Goal: Register for event/course

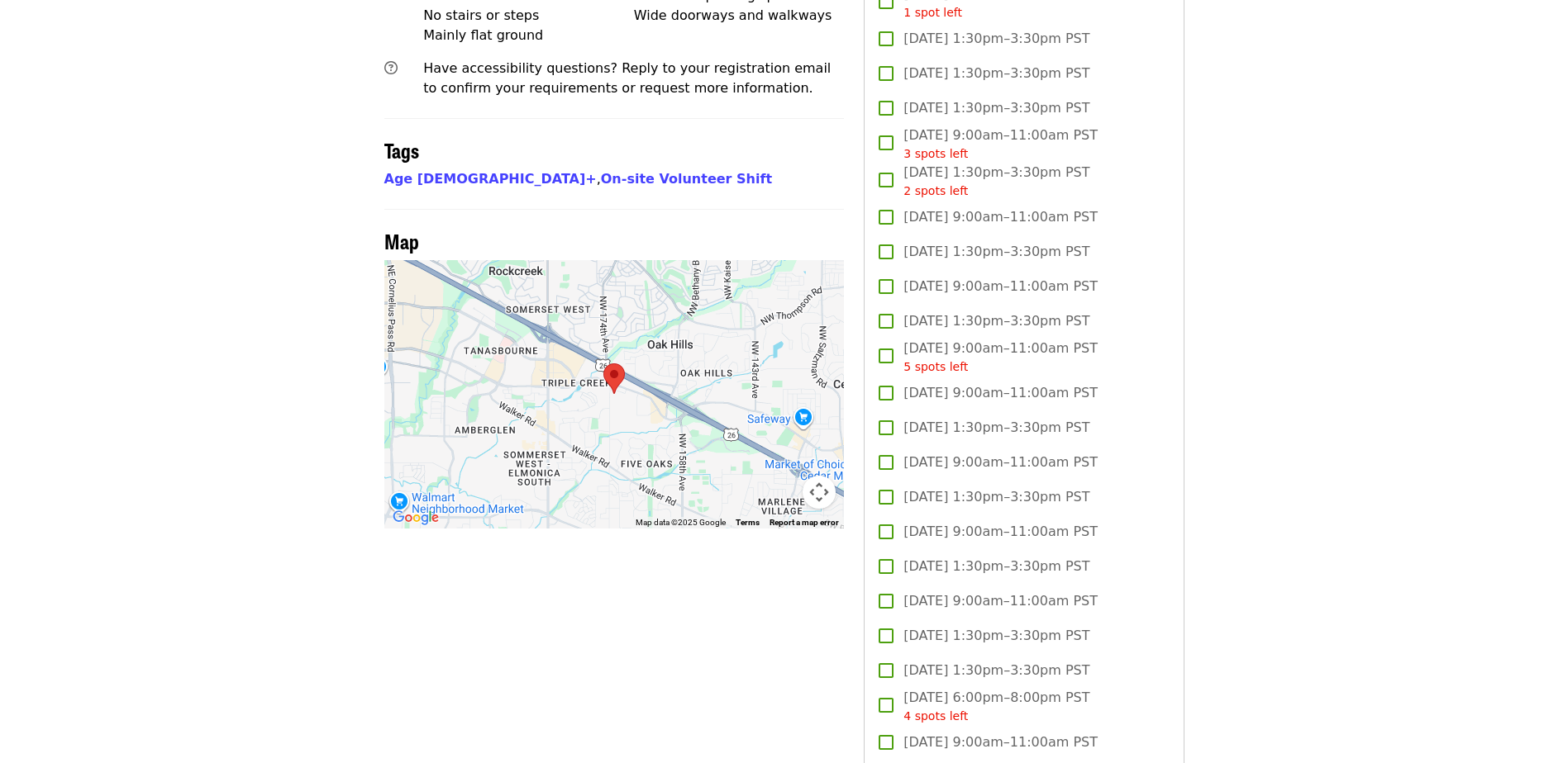
scroll to position [1306, 0]
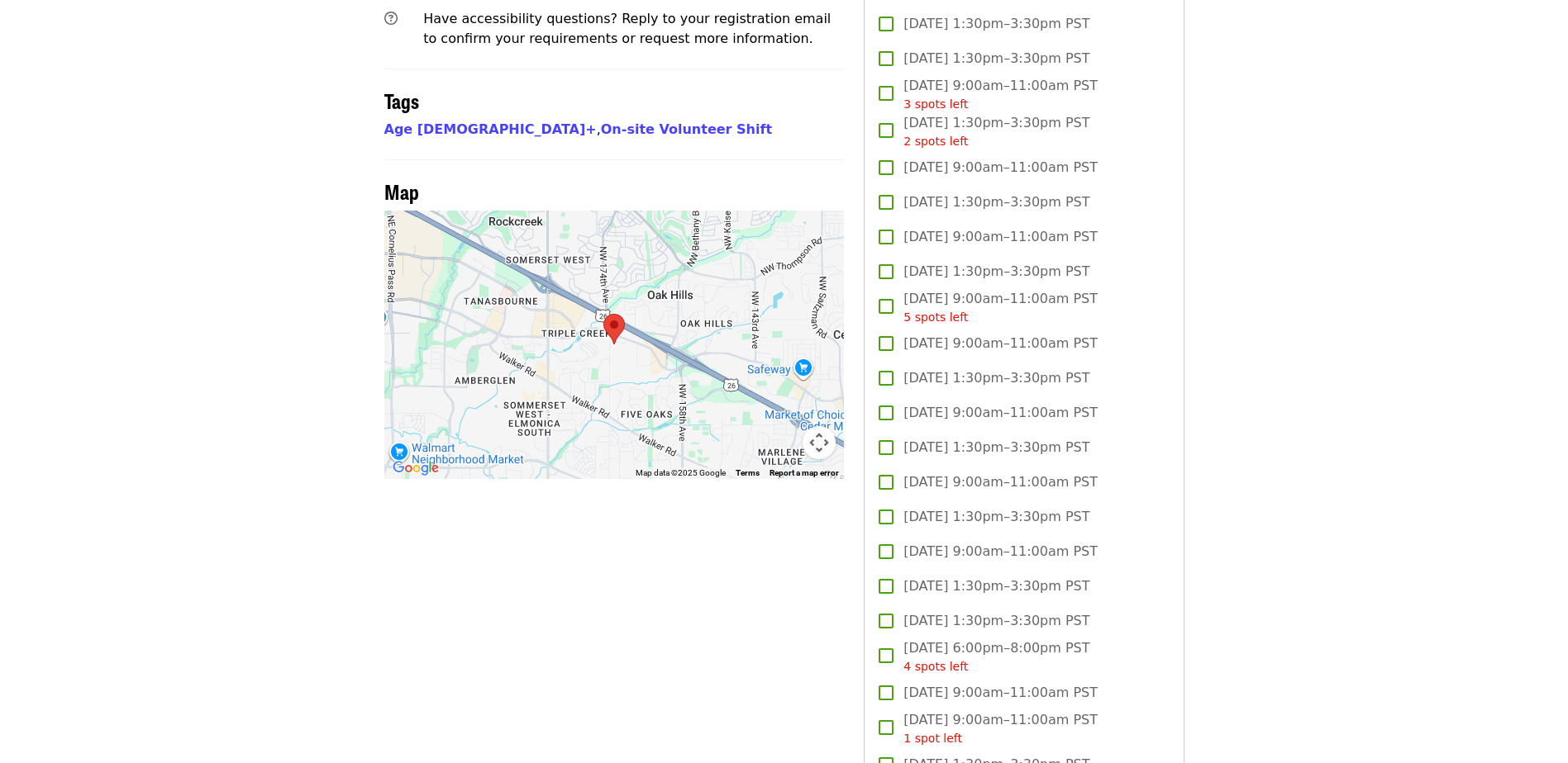
click at [938, 512] on span "Thu, Dec 4, 1:30pm–3:30pm PST" at bounding box center [997, 517] width 186 height 20
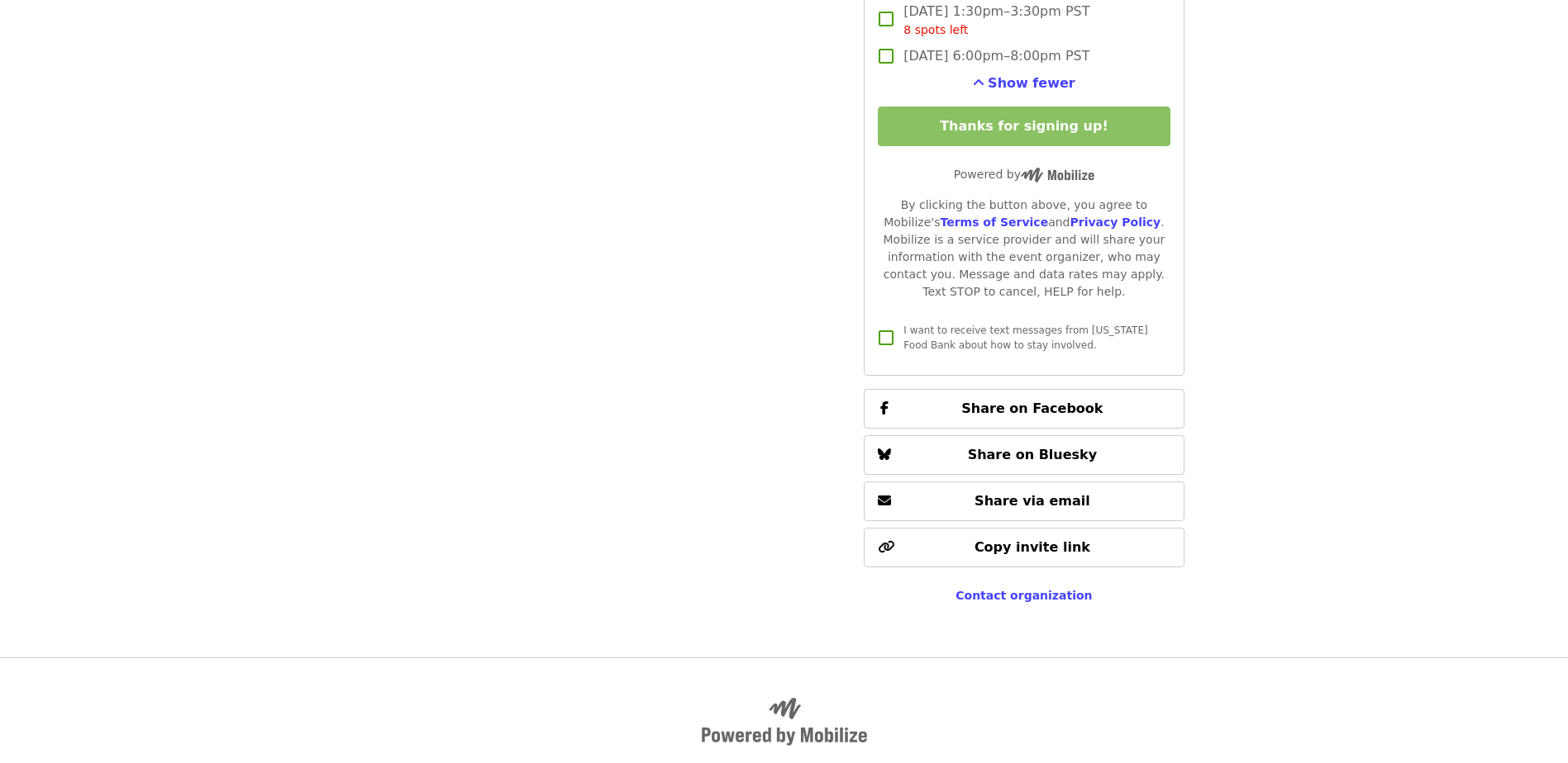
scroll to position [2556, 0]
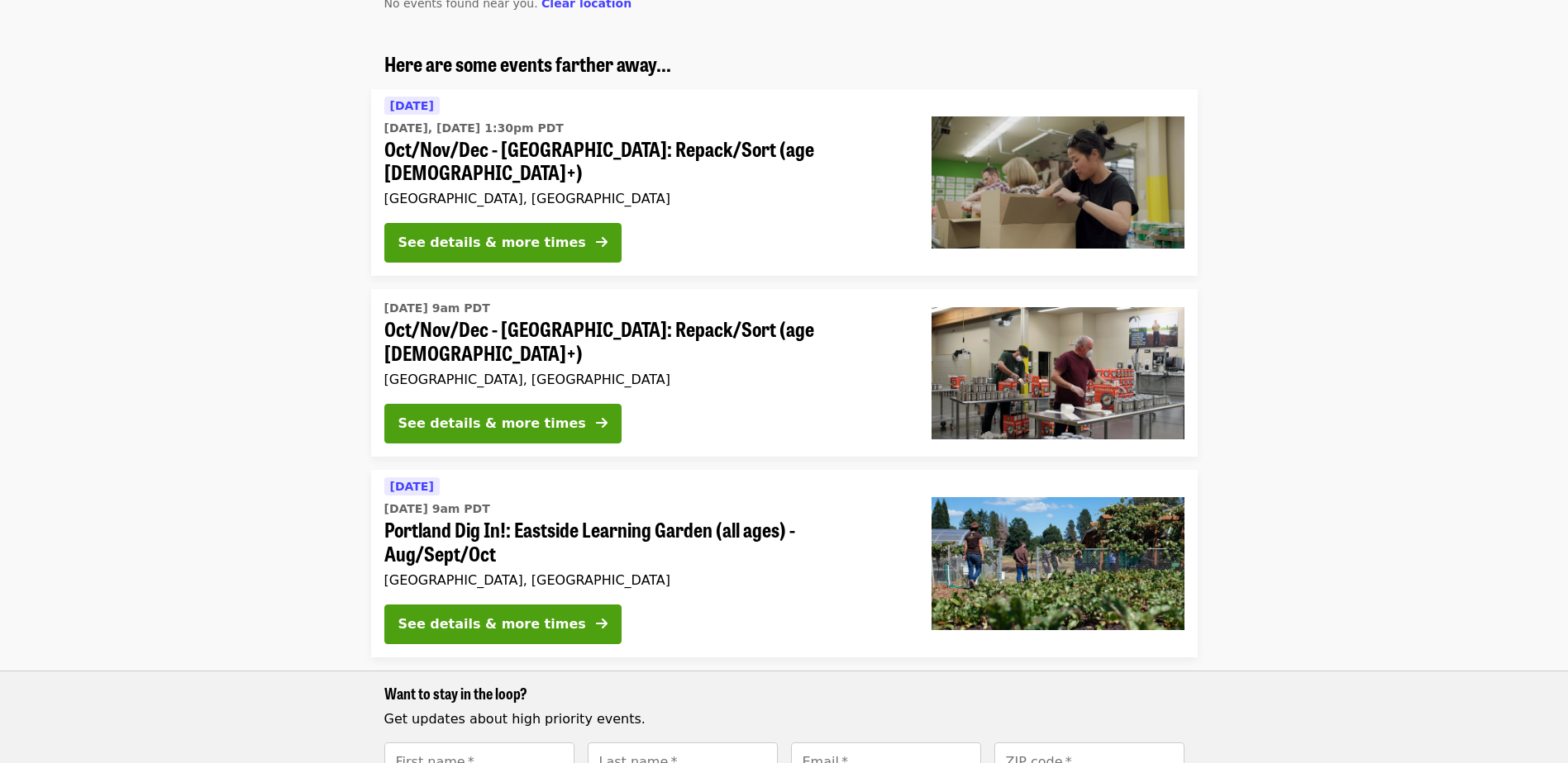
scroll to position [257, 0]
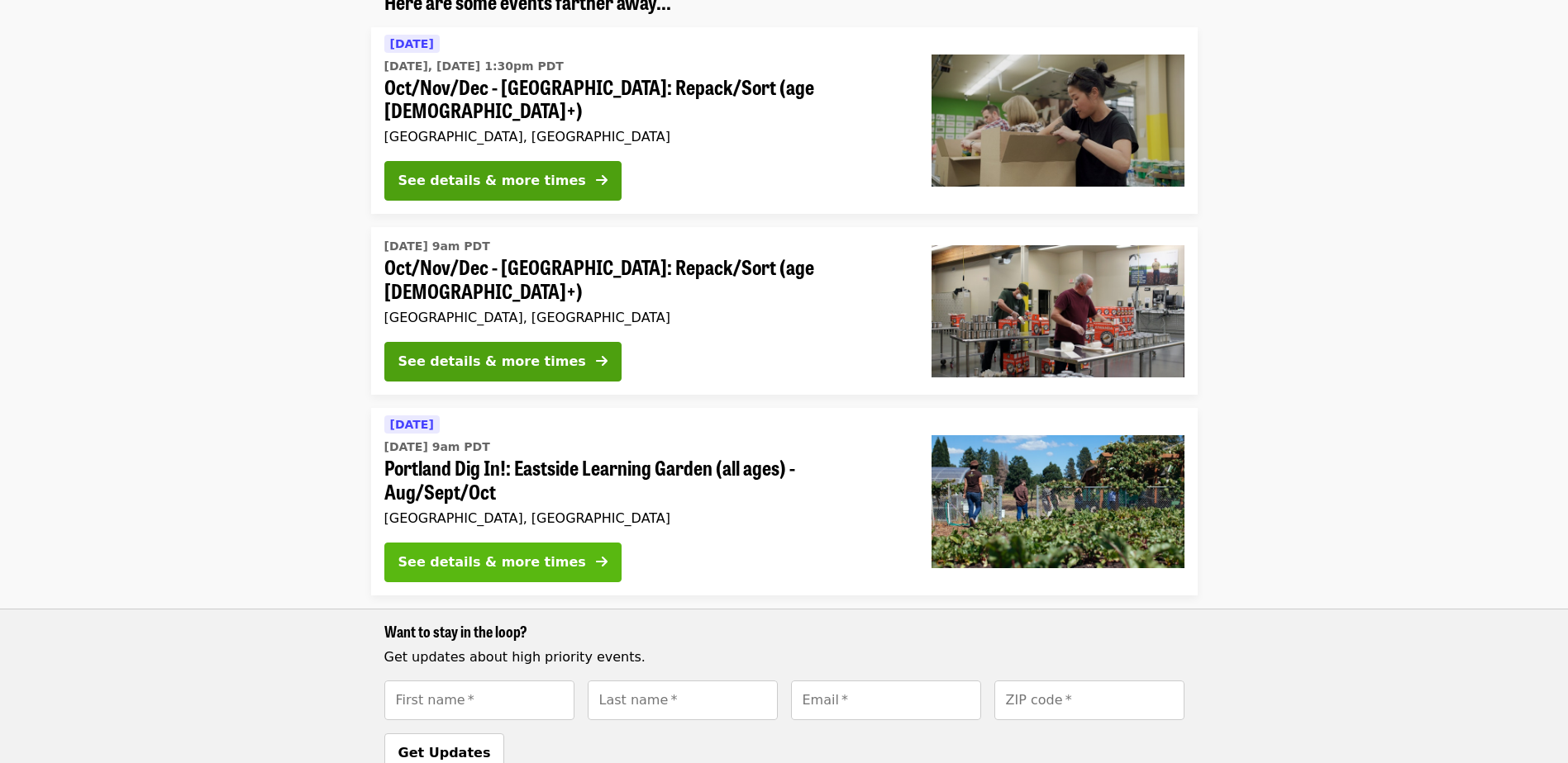
click at [478, 552] on div "See details & more times" at bounding box center [492, 562] width 187 height 20
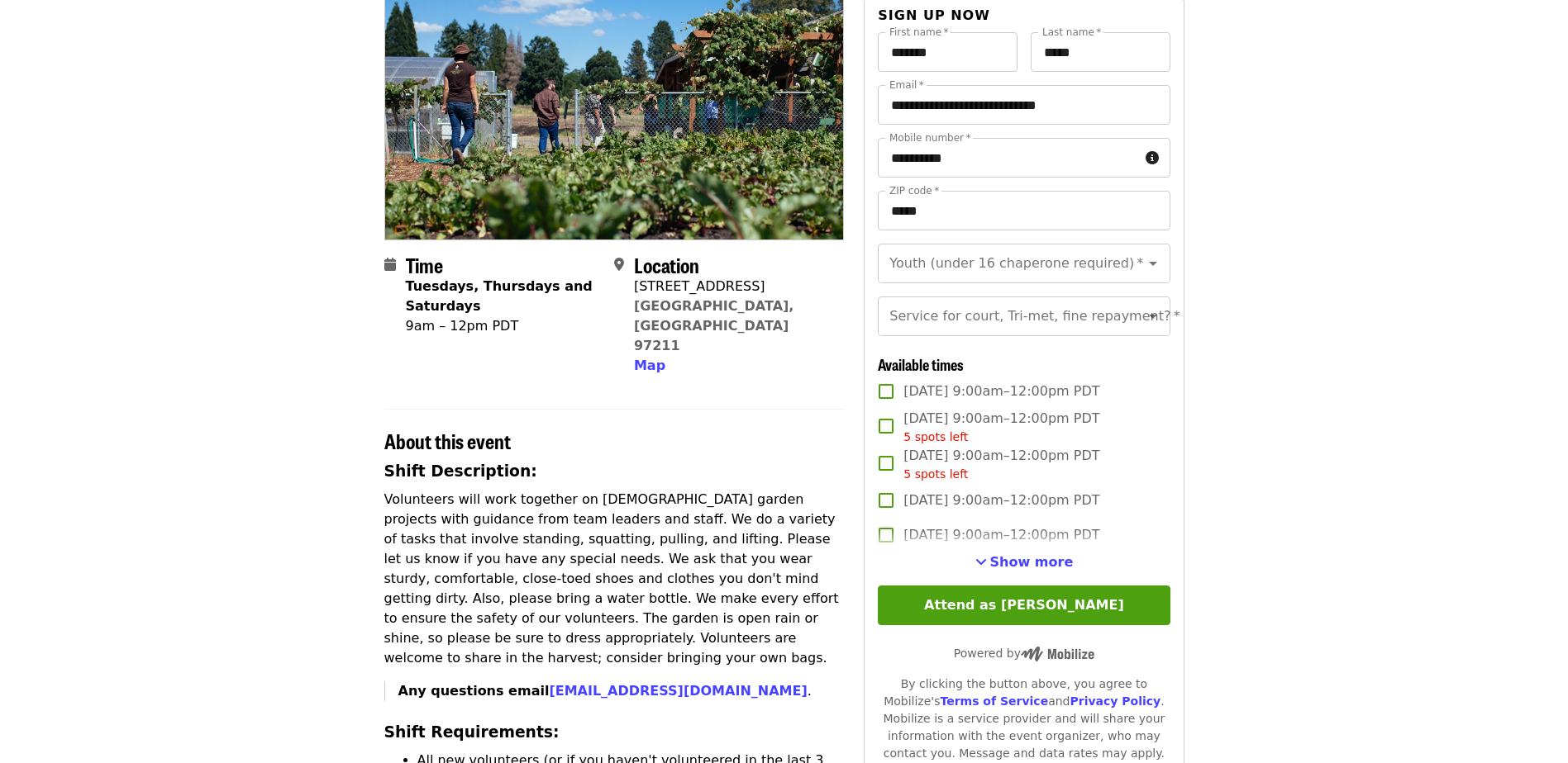
scroll to position [217, 0]
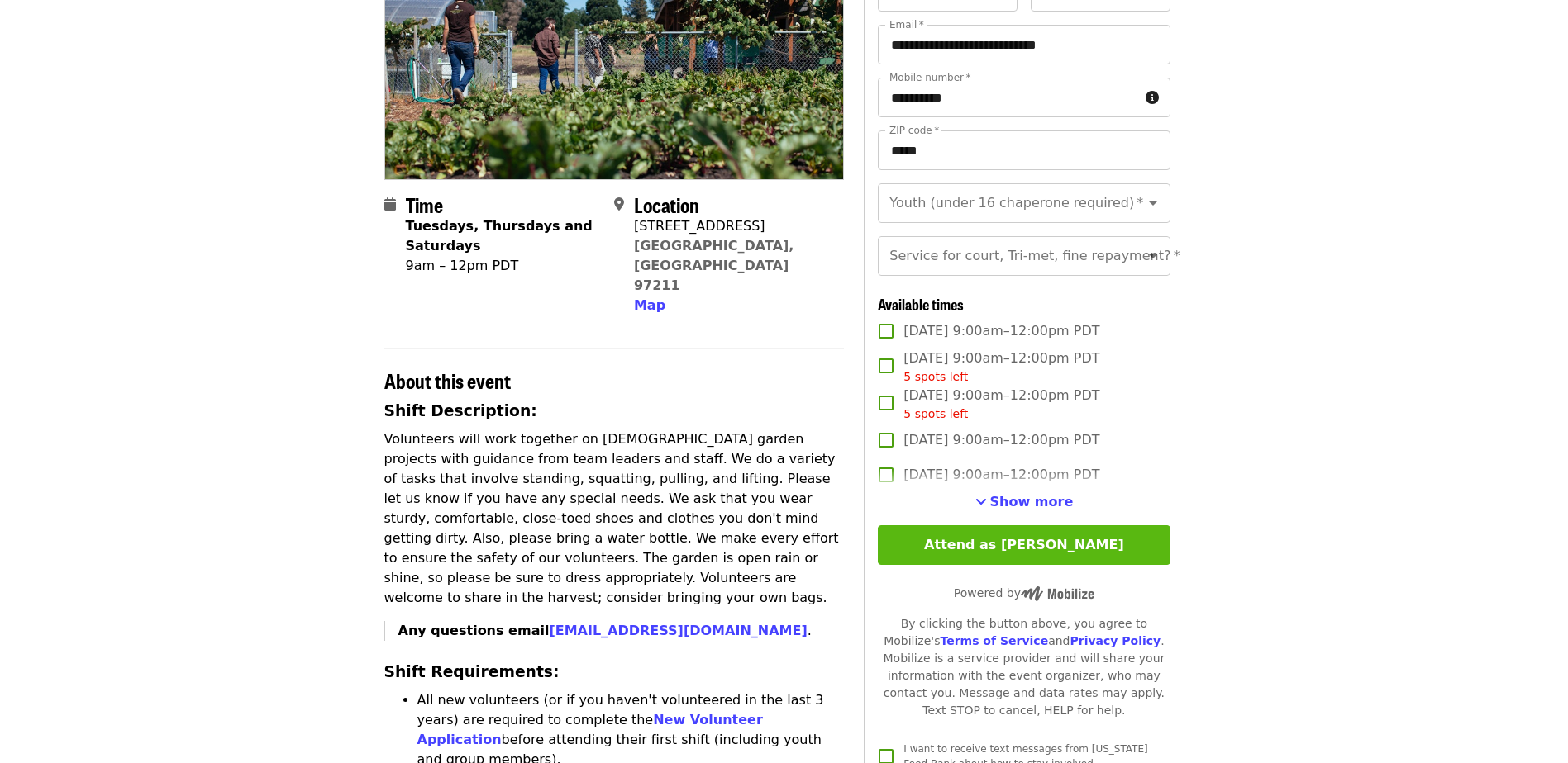
click at [1025, 564] on button "Attend as [PERSON_NAME]" at bounding box center [1024, 545] width 292 height 39
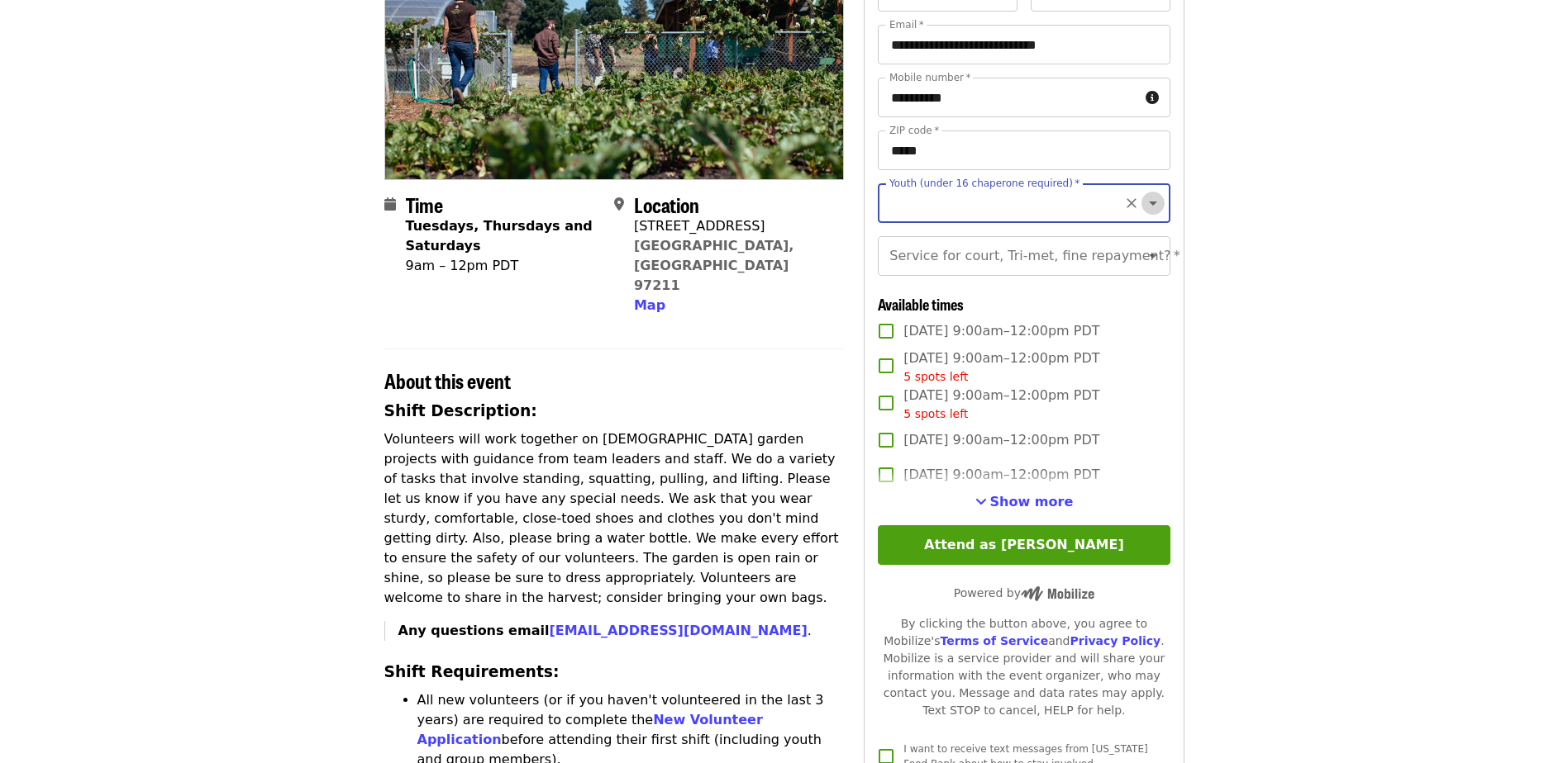
click at [1143, 200] on icon "Open" at bounding box center [1152, 203] width 20 height 20
click at [1143, 198] on icon "Close" at bounding box center [1152, 203] width 20 height 20
click at [1143, 196] on icon "Open" at bounding box center [1152, 203] width 20 height 20
click at [908, 248] on li "16 and older" at bounding box center [1017, 248] width 279 height 30
type input "**********"
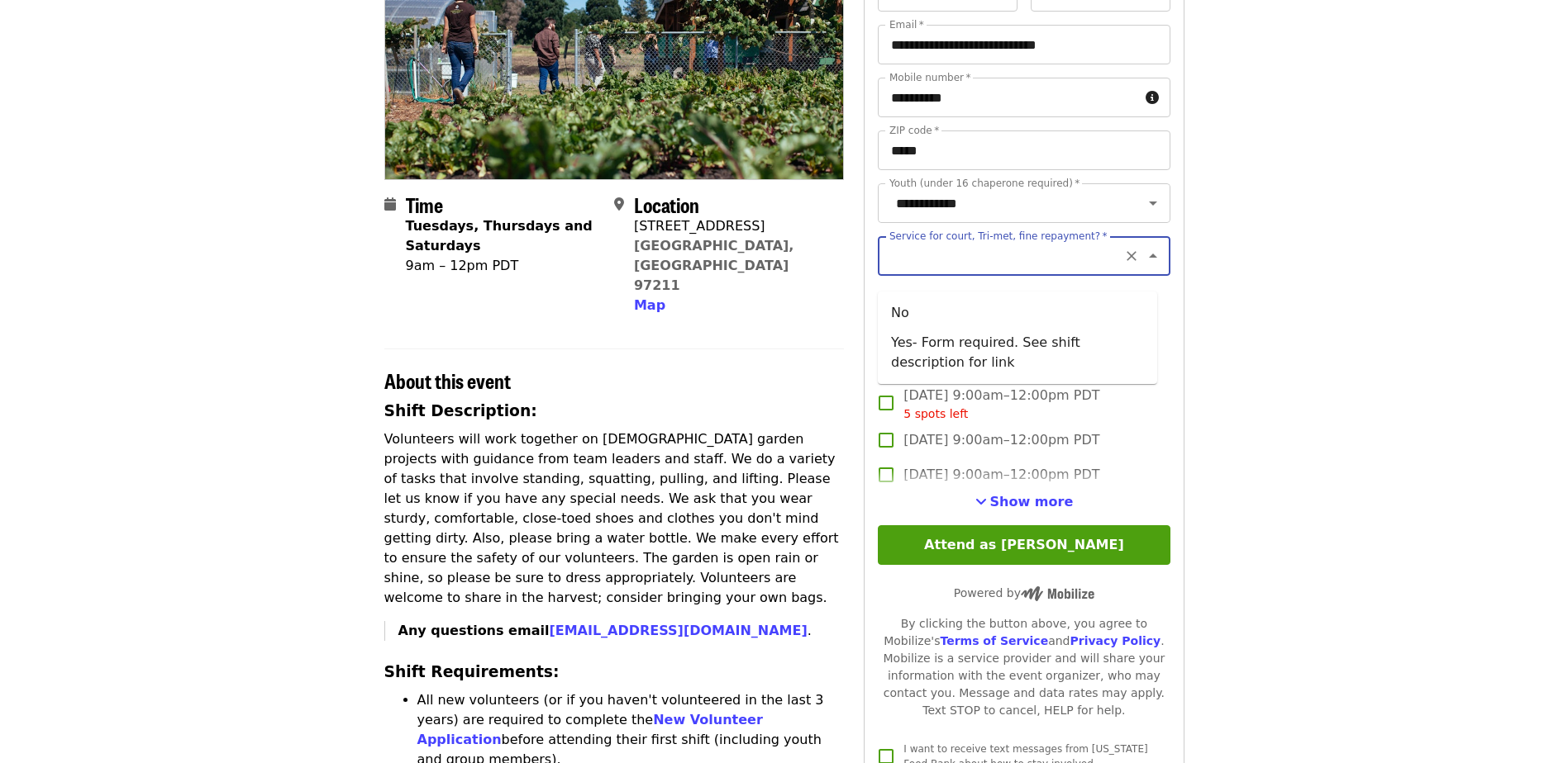
click at [1013, 264] on input "Service for court, Tri-met, fine repayment?   *" at bounding box center [1003, 257] width 225 height 32
click at [1143, 266] on icon "Close" at bounding box center [1152, 256] width 20 height 20
click at [1143, 263] on icon "Open" at bounding box center [1152, 256] width 20 height 20
click at [893, 303] on li "No" at bounding box center [1017, 314] width 279 height 30
type input "**"
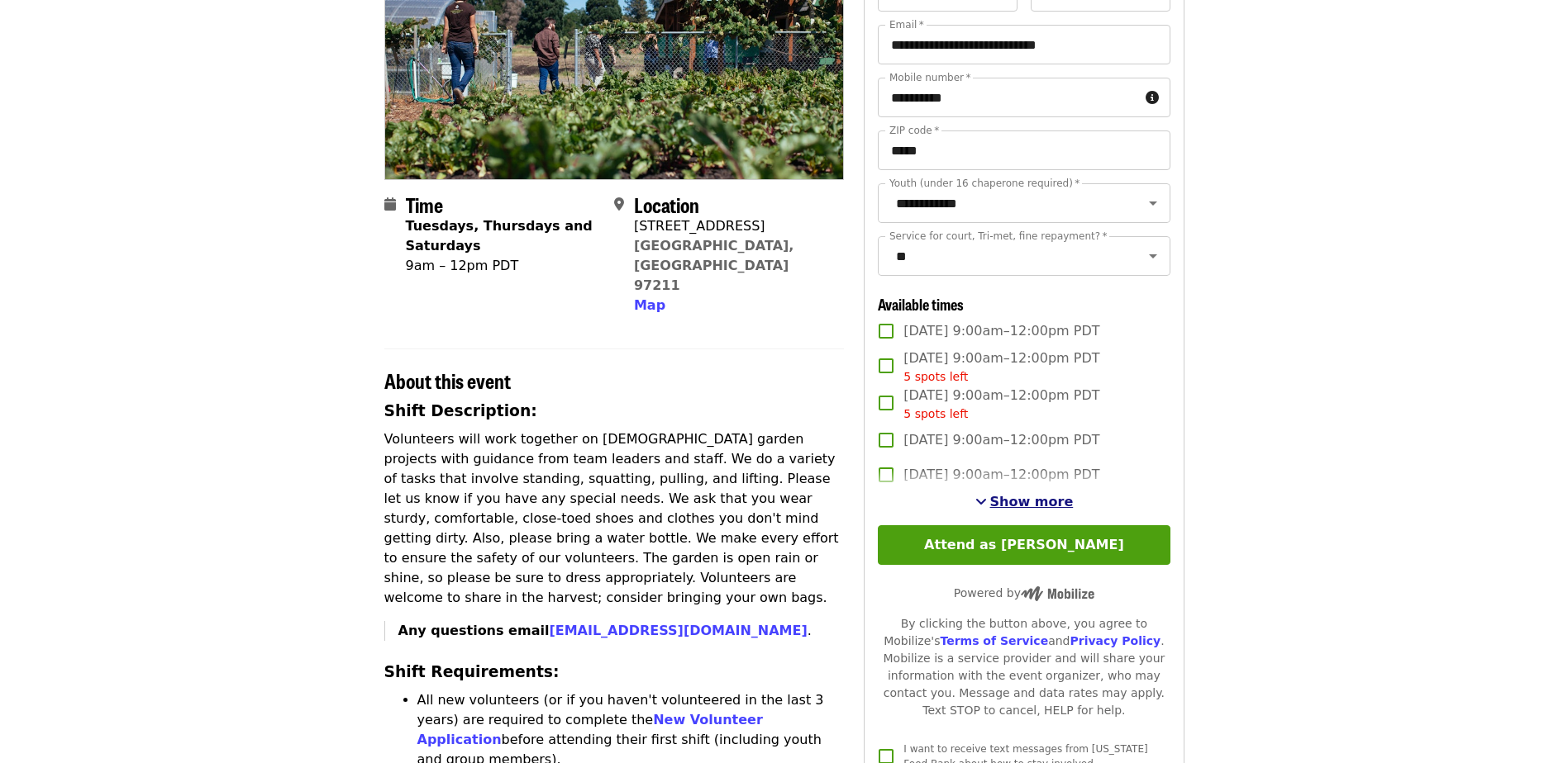
click at [1047, 509] on span "Show more" at bounding box center [1031, 502] width 83 height 16
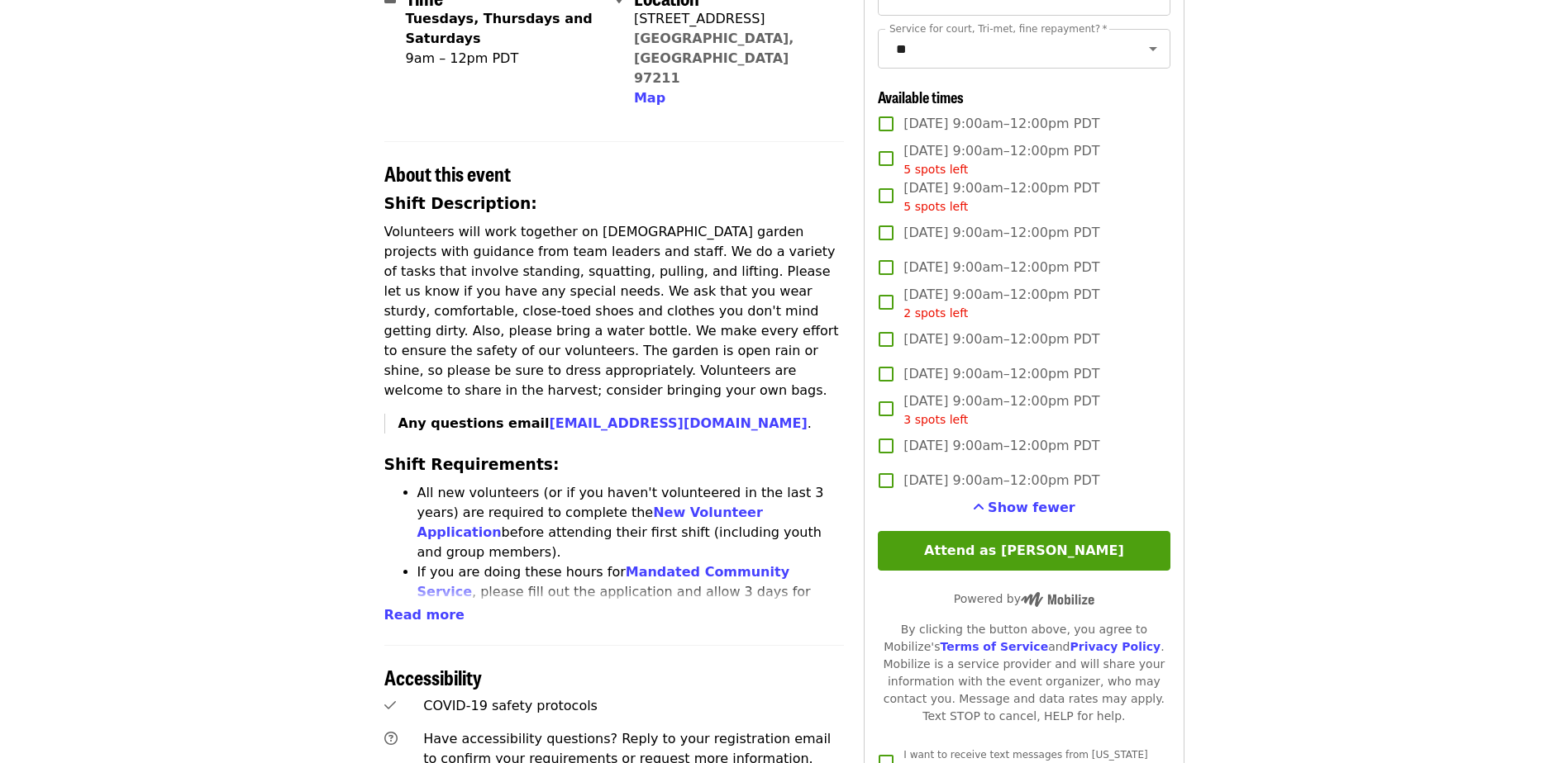
scroll to position [485, 0]
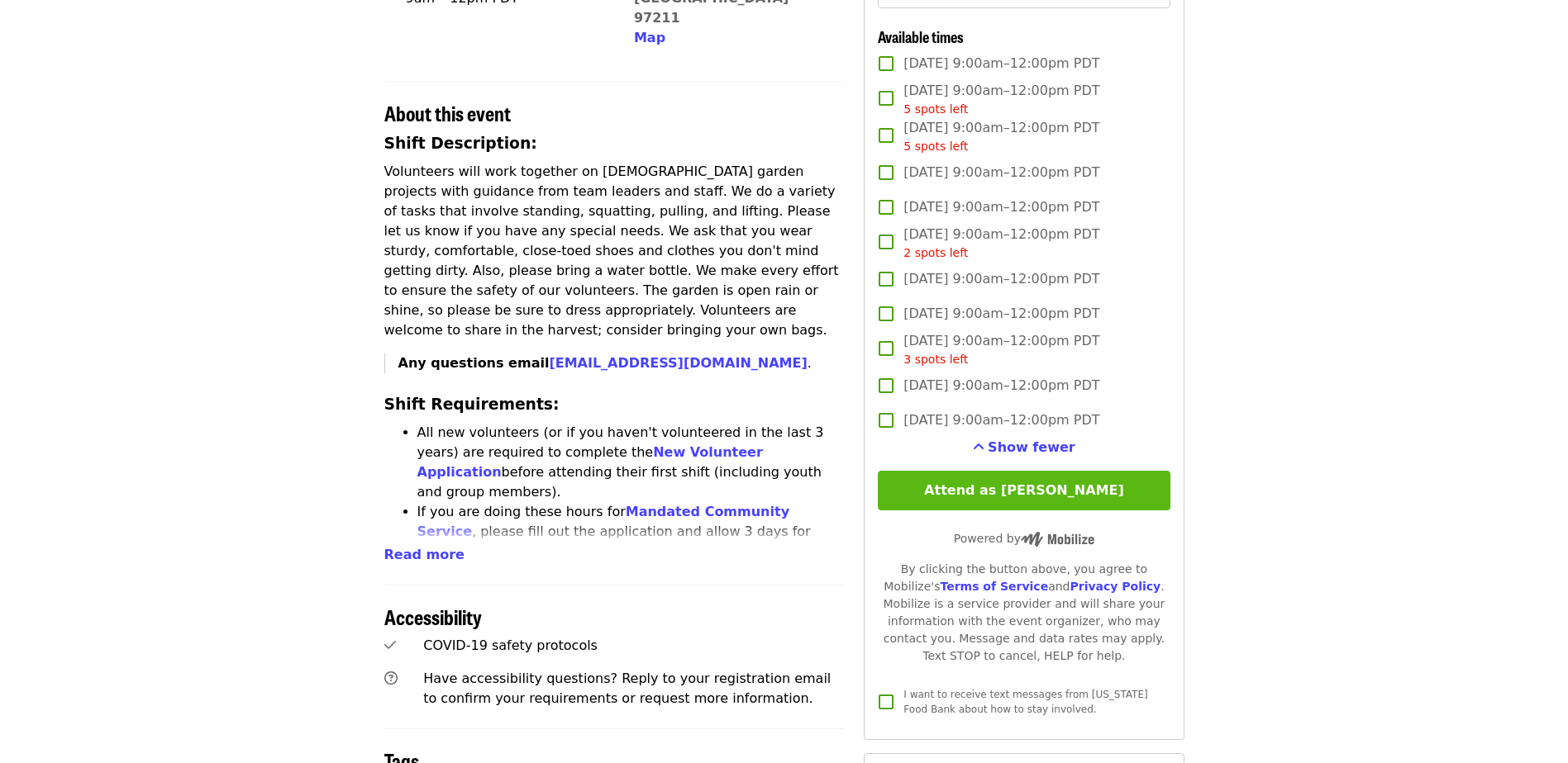
click at [1015, 508] on button "Attend as [PERSON_NAME]" at bounding box center [1024, 491] width 292 height 39
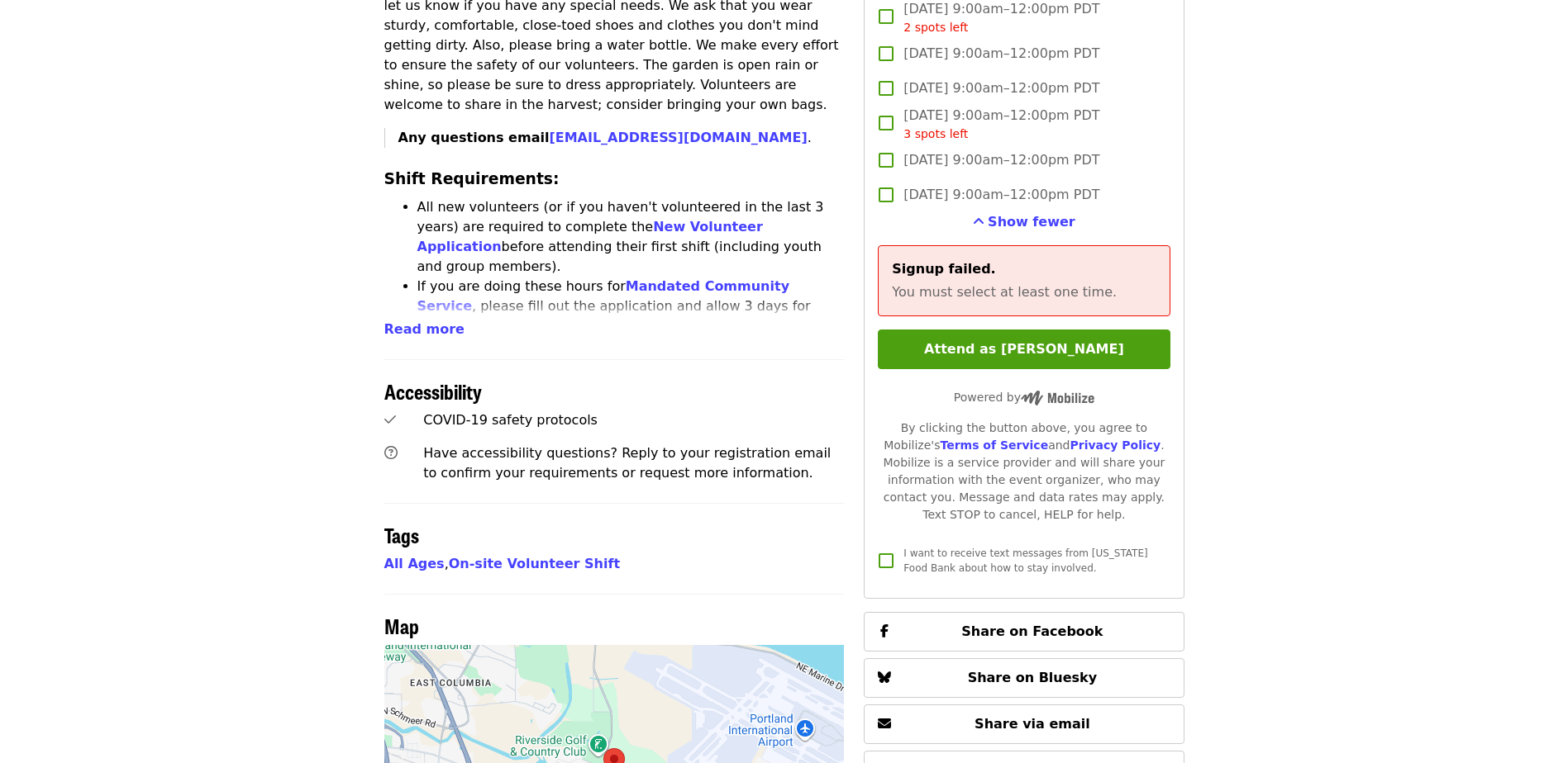
scroll to position [721, 0]
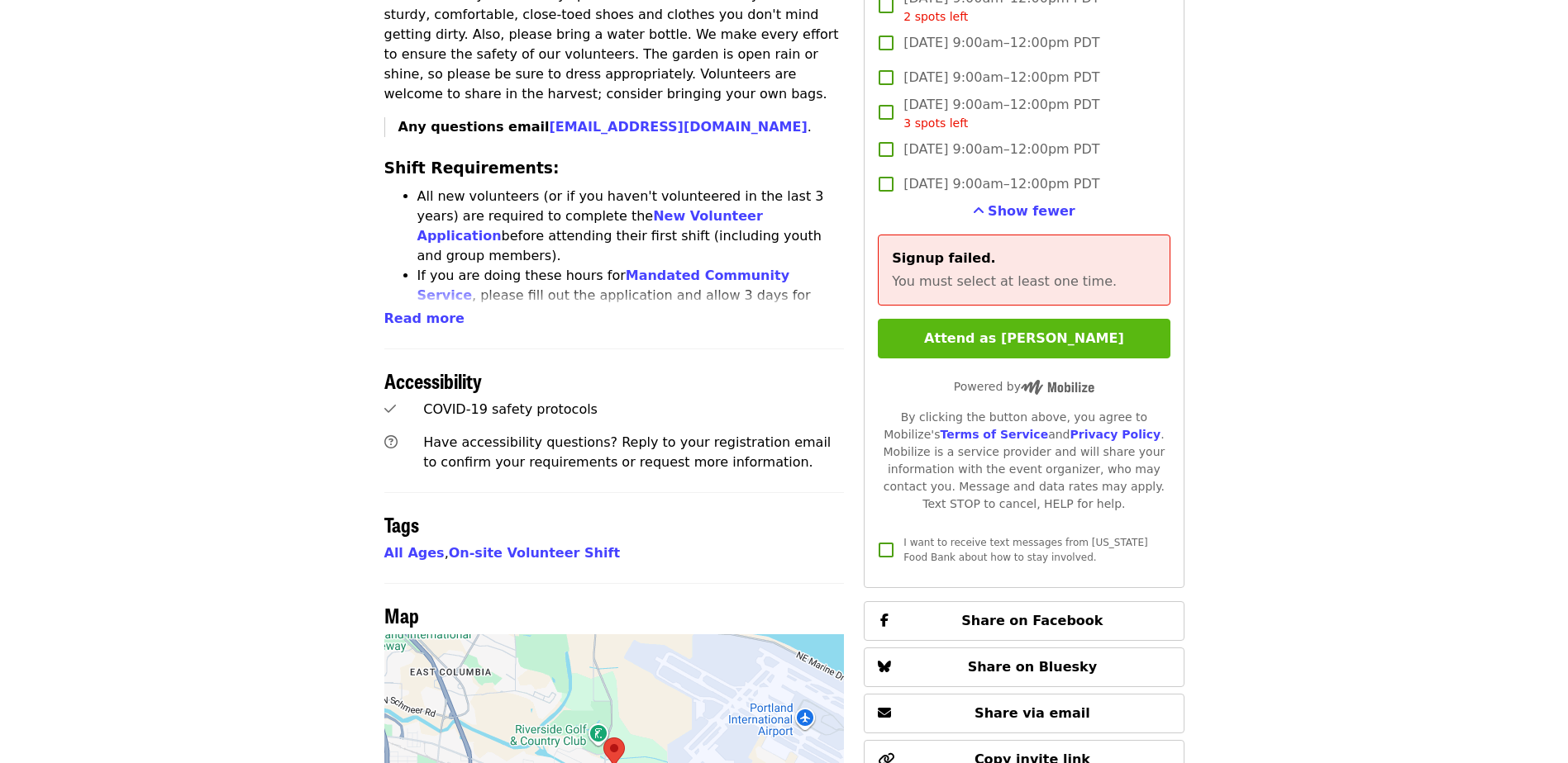
click at [1061, 359] on button "Attend as [PERSON_NAME]" at bounding box center [1024, 339] width 292 height 39
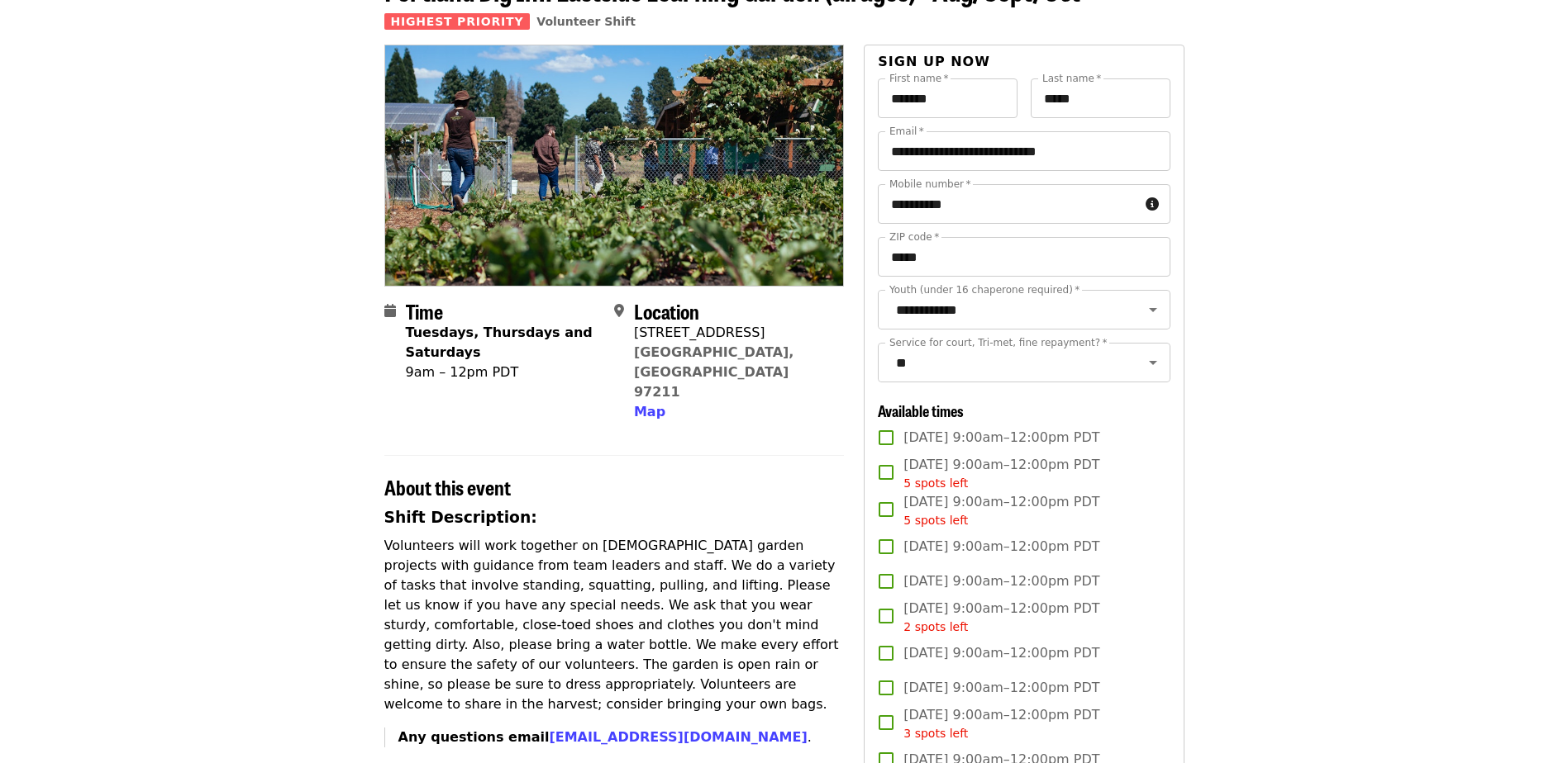
scroll to position [0, 0]
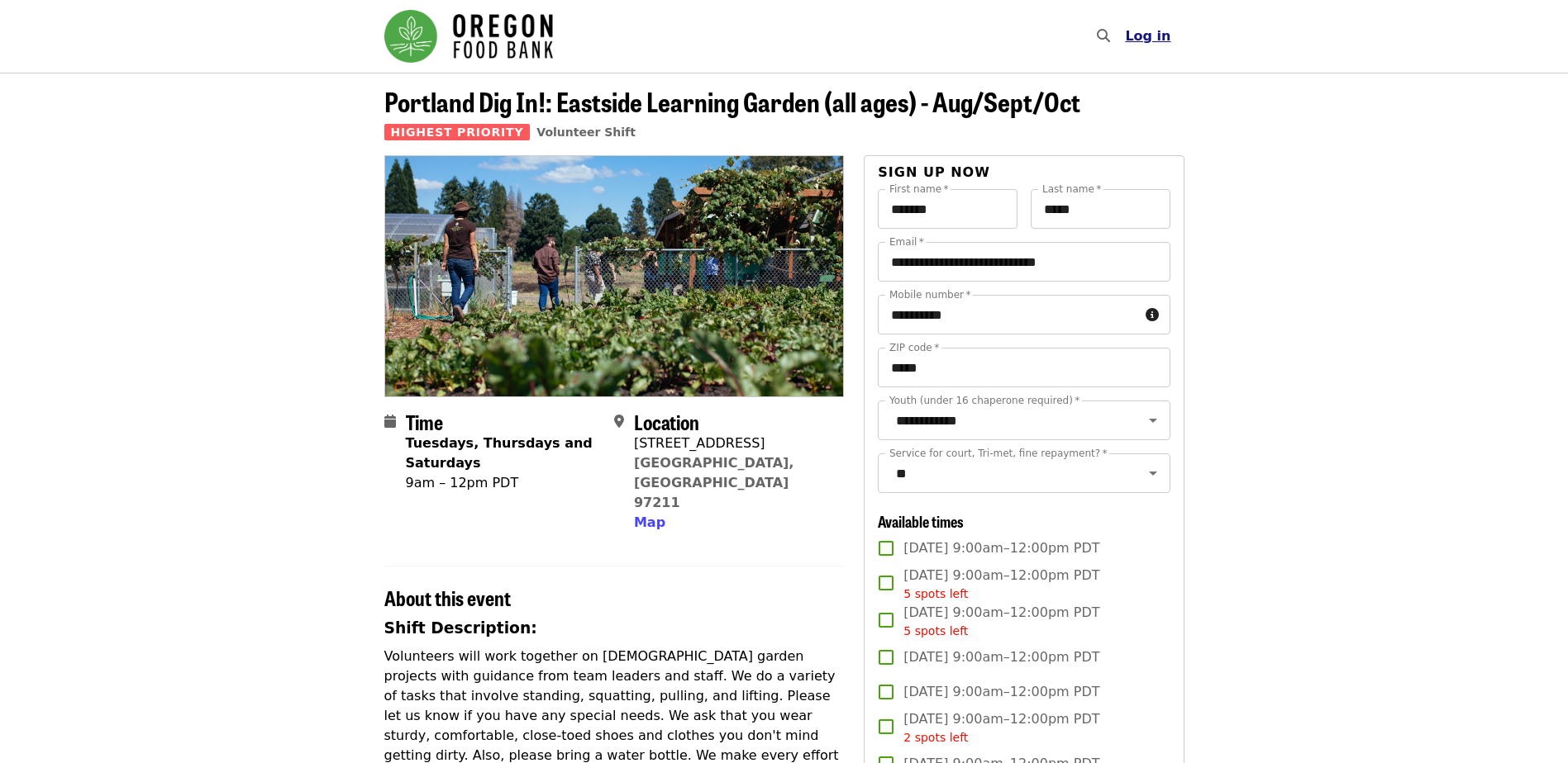
click at [1156, 37] on span "Log in" at bounding box center [1147, 36] width 46 height 16
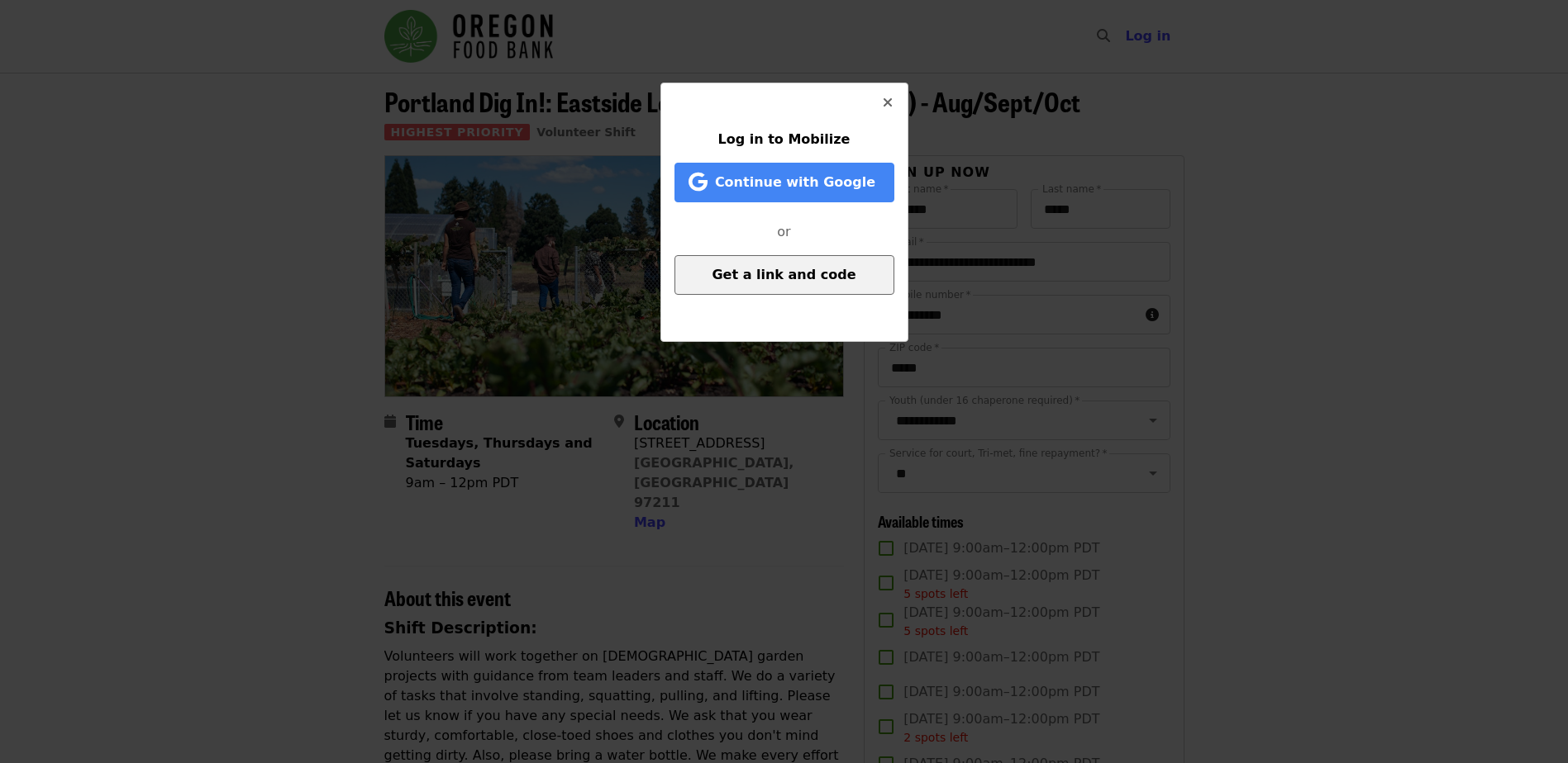
click at [777, 271] on span "Get a link and code" at bounding box center [784, 274] width 144 height 16
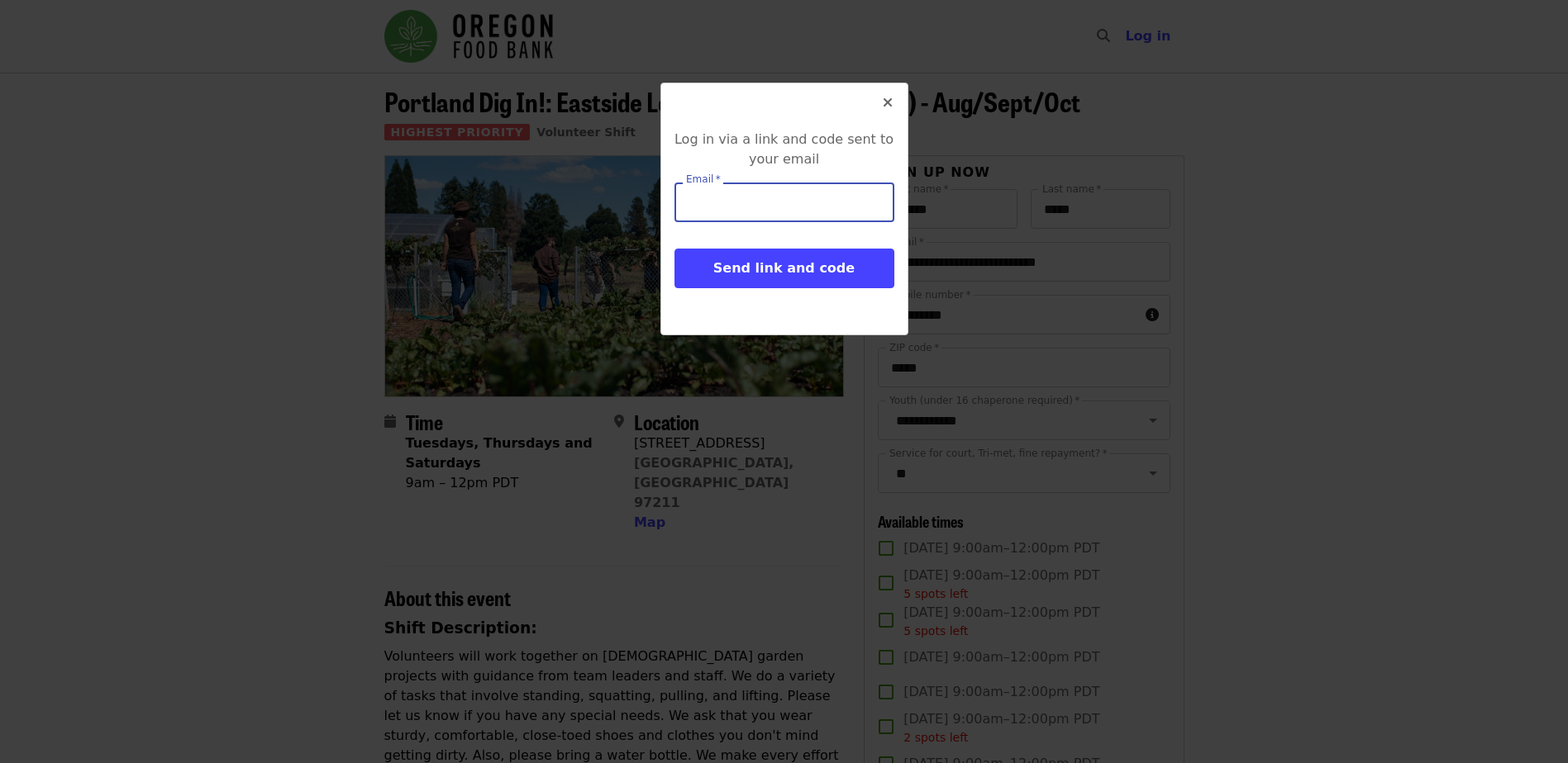
click at [765, 200] on input "Email   *" at bounding box center [784, 202] width 220 height 39
type input "**********"
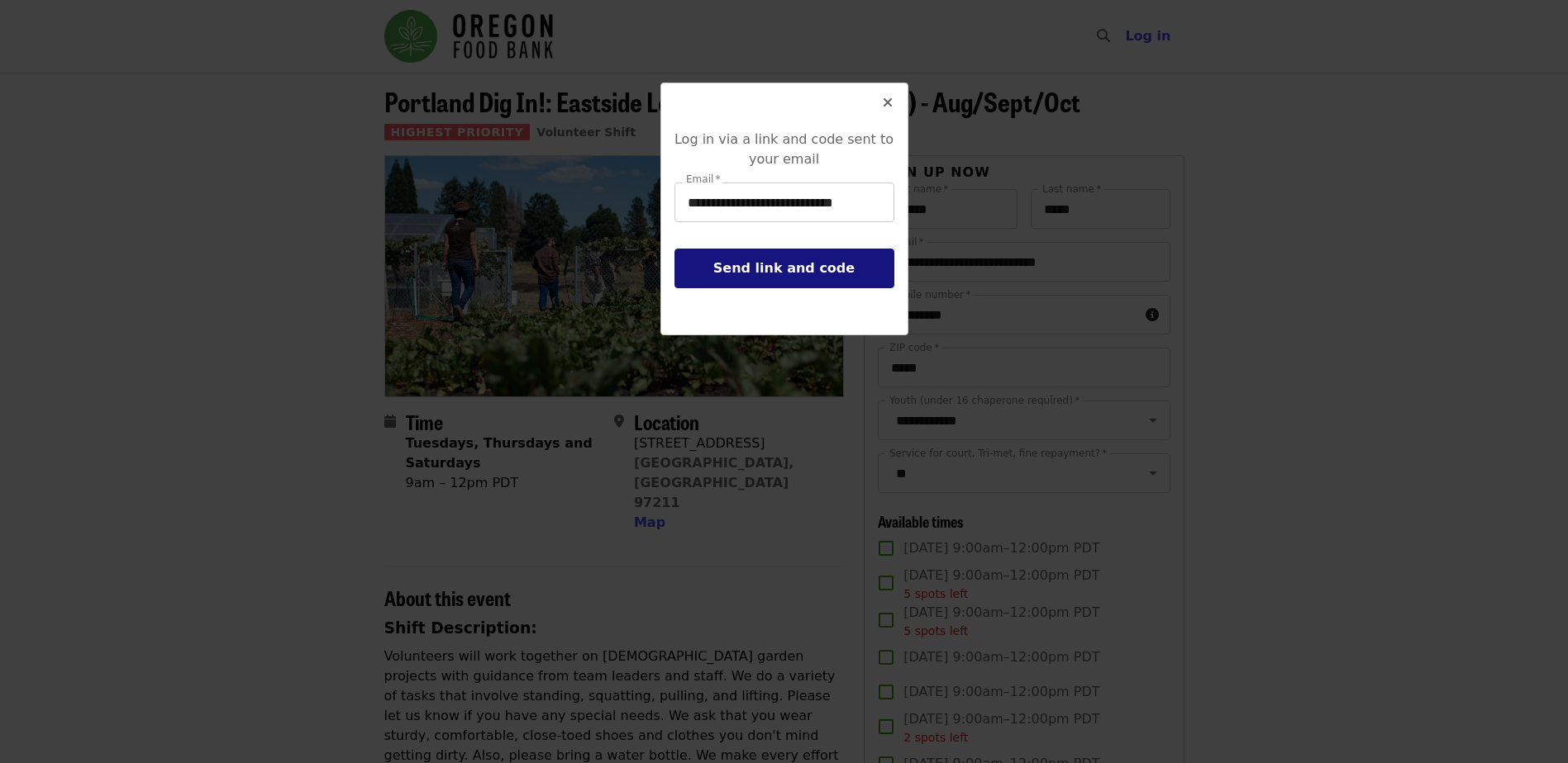
click at [785, 264] on span "Send link and code" at bounding box center [784, 268] width 141 height 16
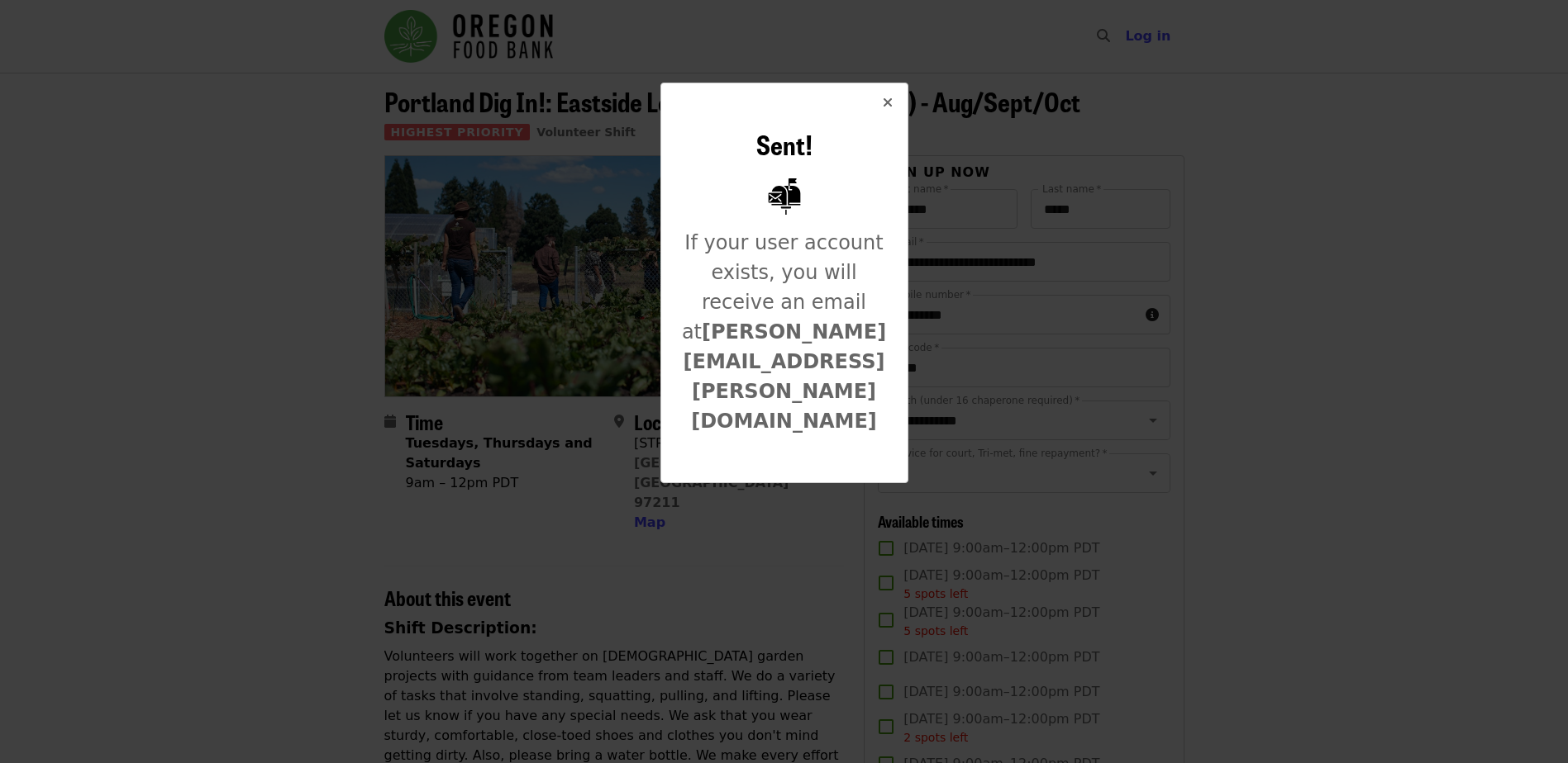
click at [890, 101] on icon "times icon" at bounding box center [887, 102] width 10 height 16
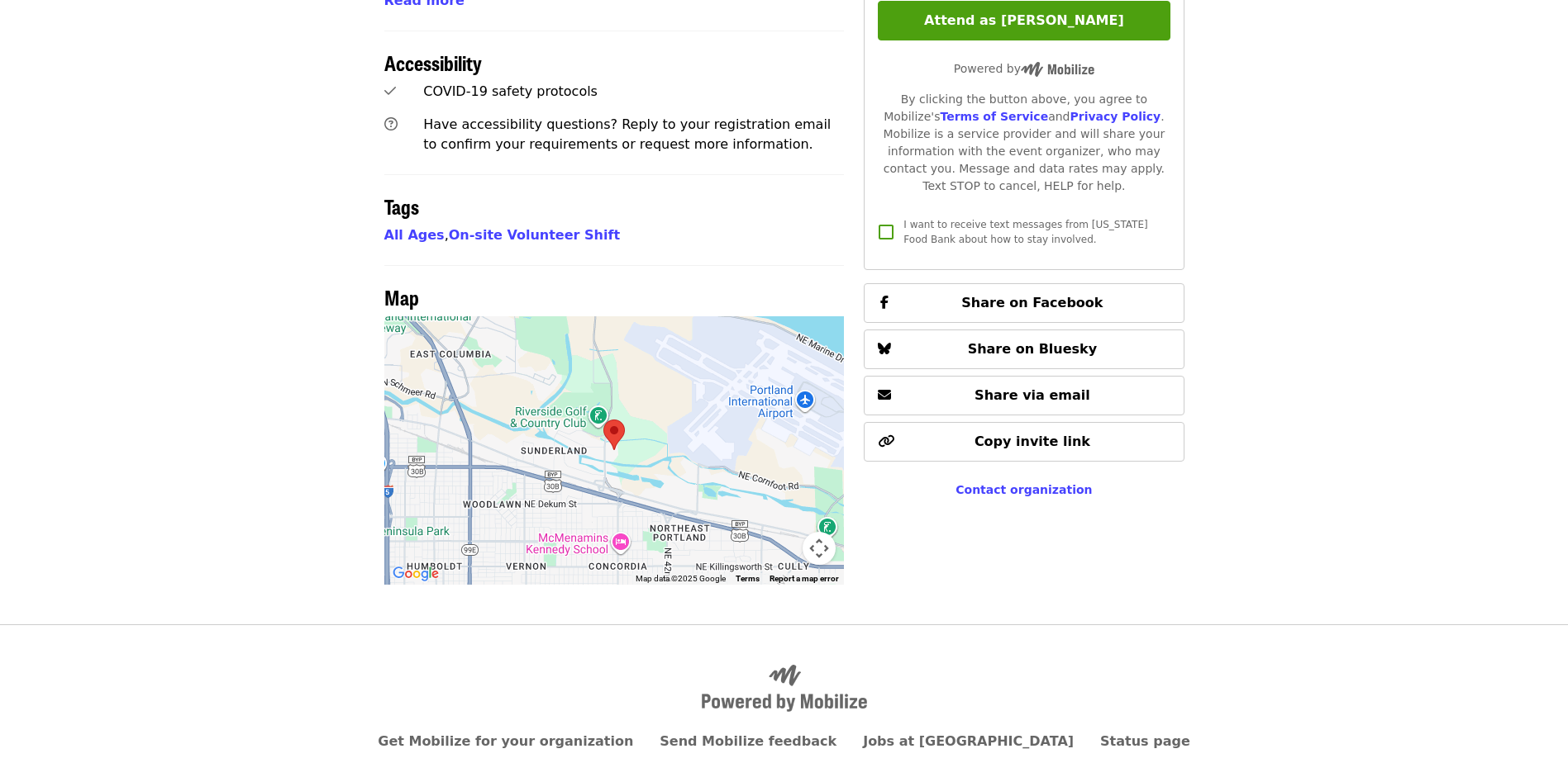
scroll to position [1072, 0]
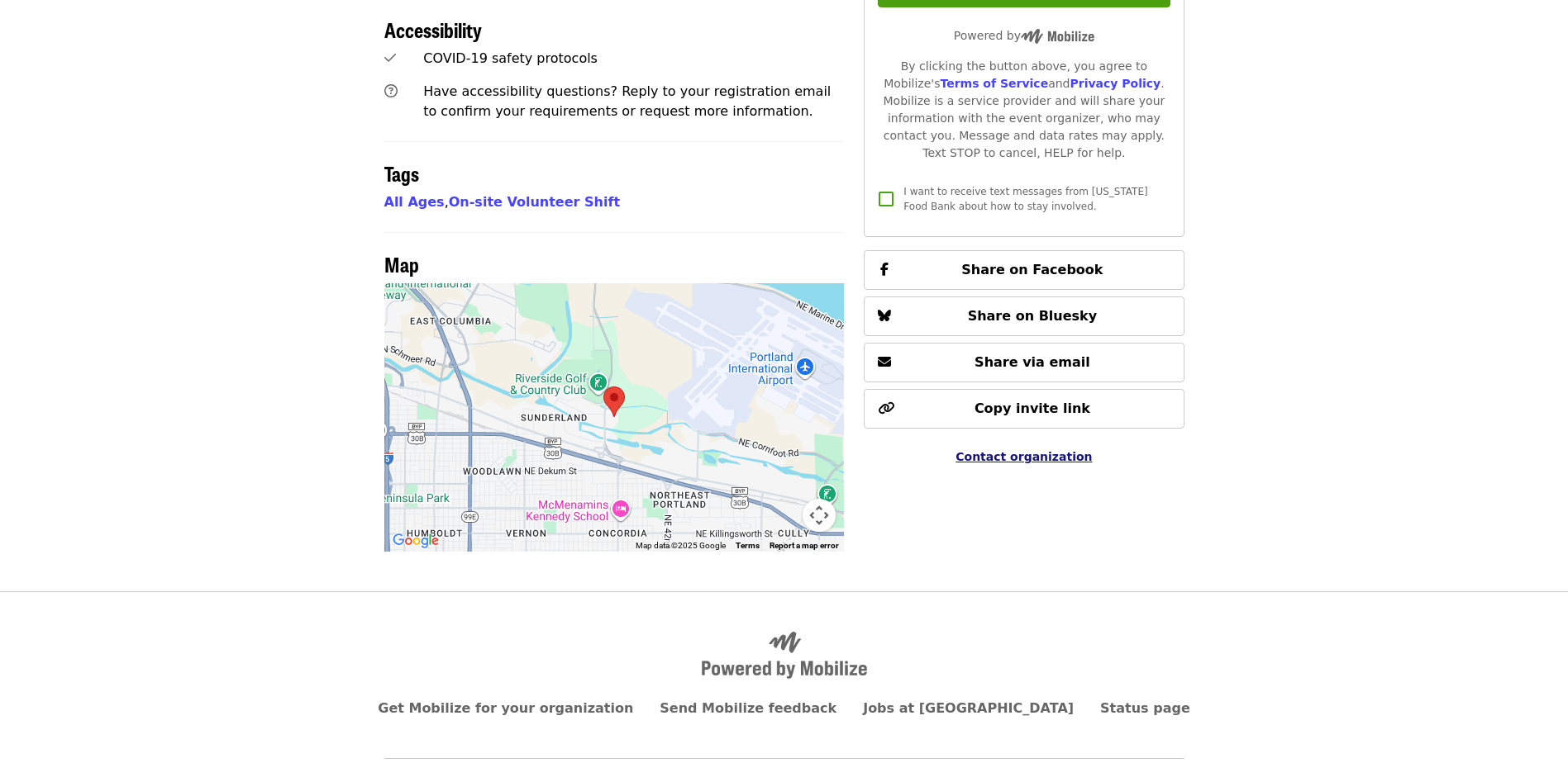
click at [1010, 458] on span "Contact organization" at bounding box center [1024, 457] width 137 height 13
